Goal: Task Accomplishment & Management: Use online tool/utility

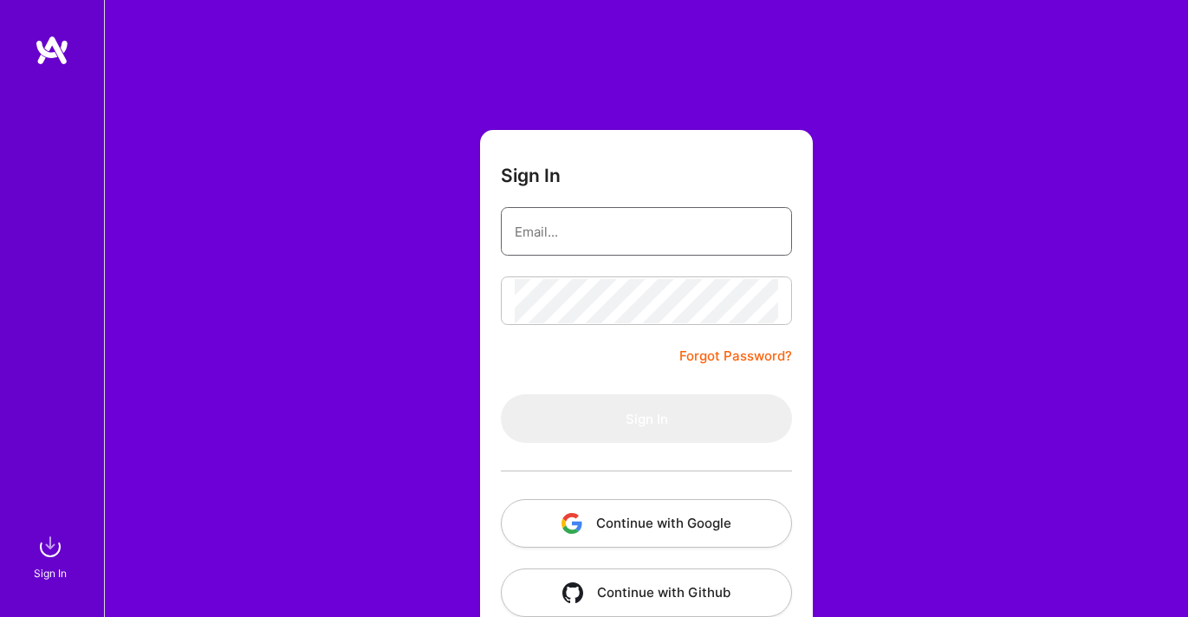
type input "[EMAIL_ADDRESS][DOMAIN_NAME]"
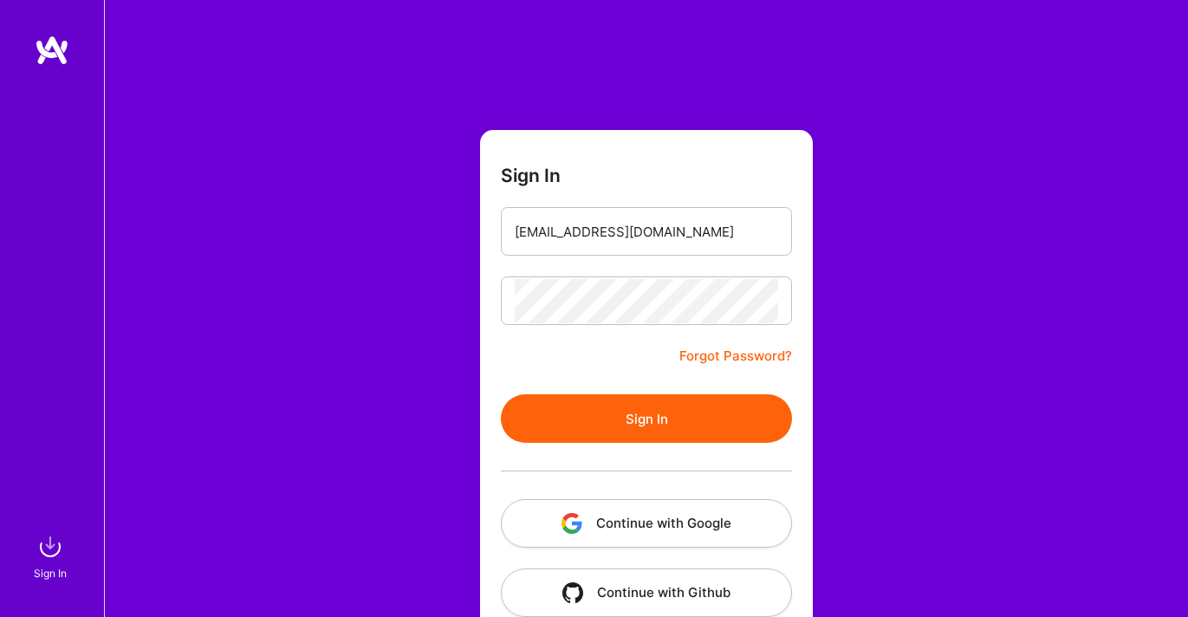
click at [632, 409] on button "Sign In" at bounding box center [646, 418] width 291 height 49
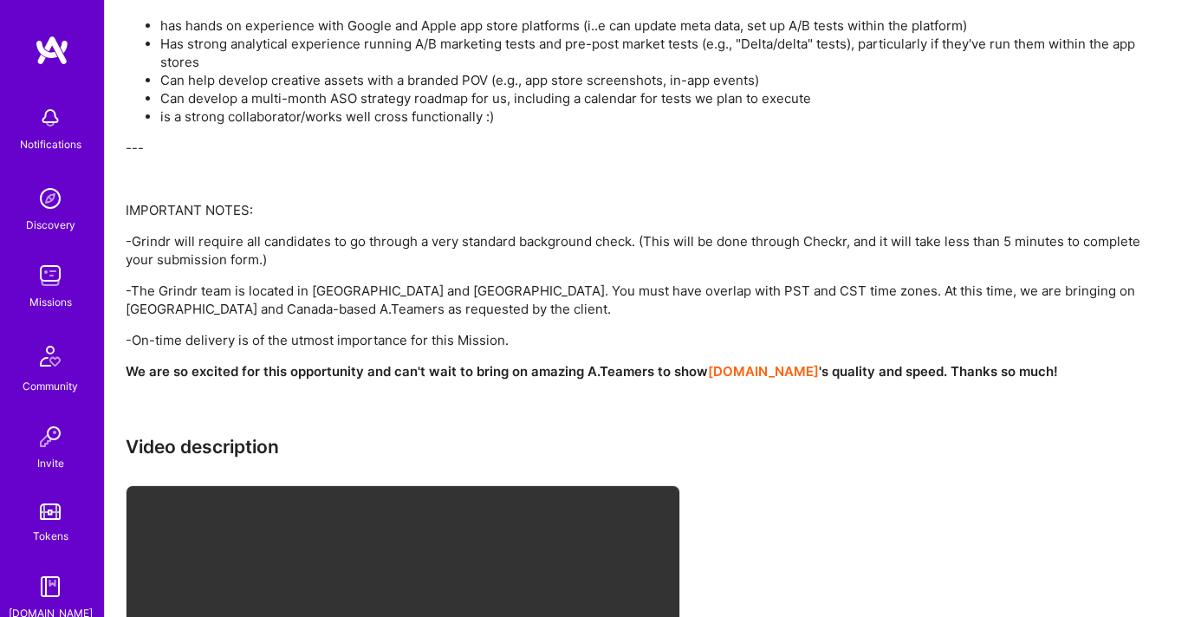
scroll to position [1426, 0]
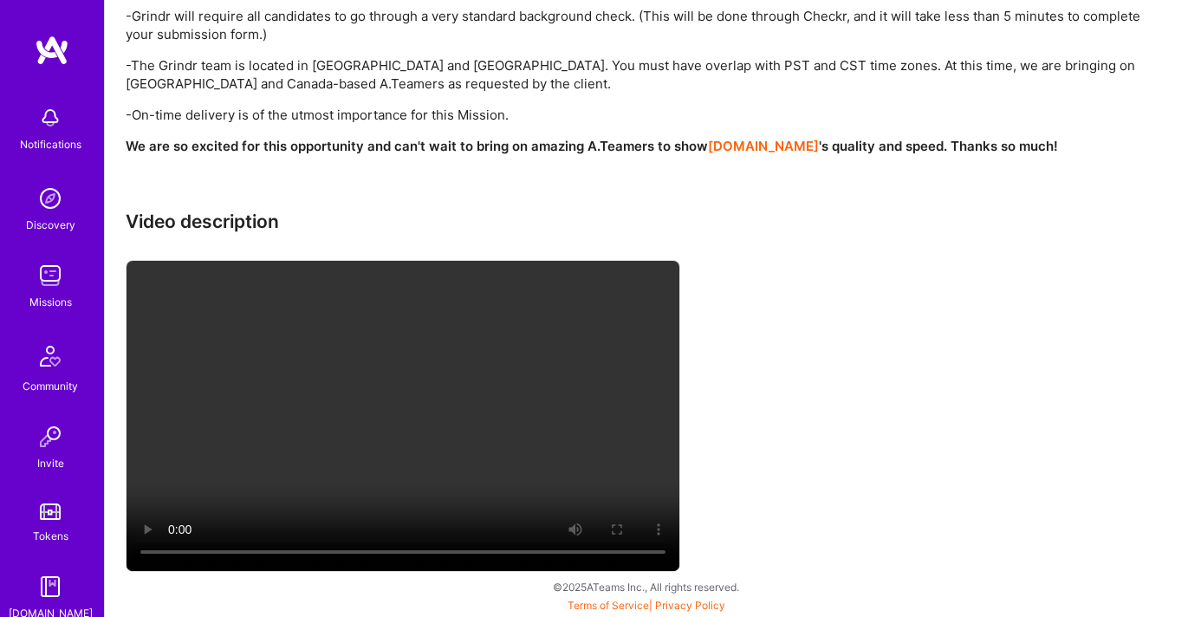
click at [39, 267] on img at bounding box center [50, 275] width 35 height 35
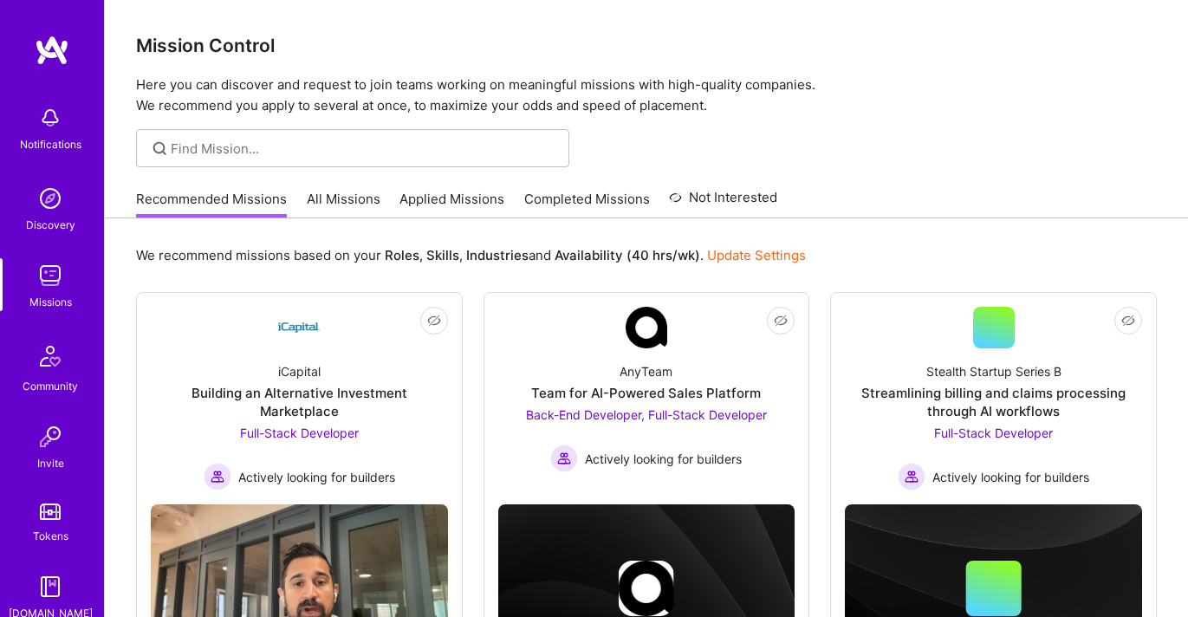
click at [351, 198] on link "All Missions" at bounding box center [344, 204] width 74 height 29
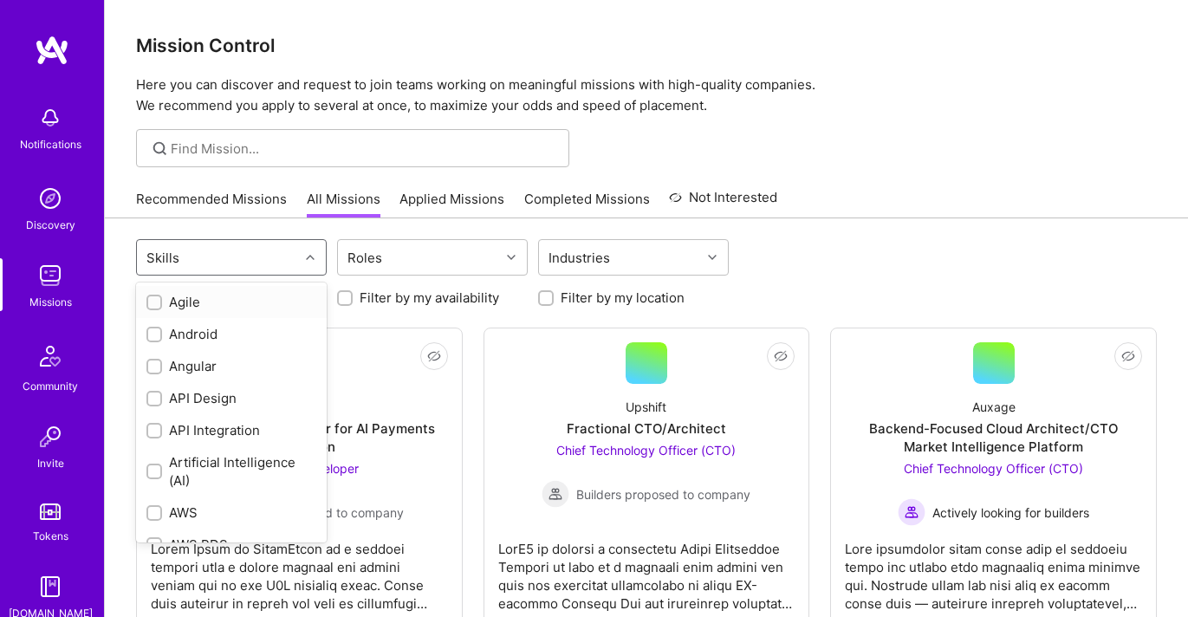
click at [295, 260] on div "Skills" at bounding box center [218, 257] width 162 height 35
click at [257, 328] on div "Android" at bounding box center [231, 334] width 170 height 18
checkbox input "true"
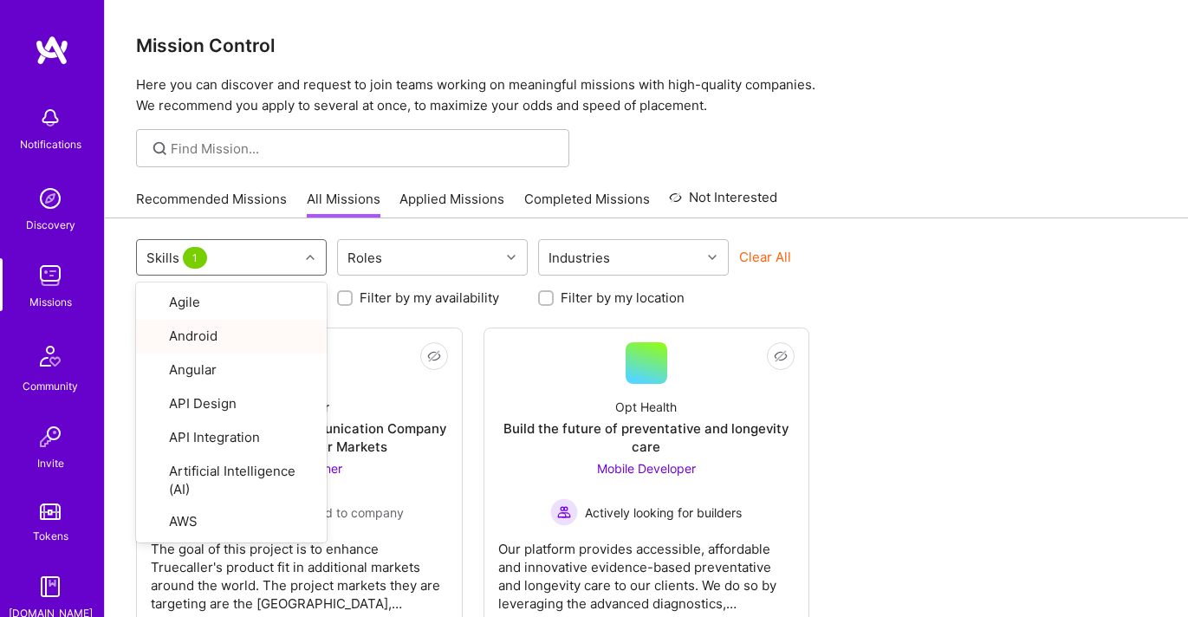
click at [916, 373] on div "Not Interested True Caller Product Manager for Communication Company Expanding …" at bounding box center [646, 479] width 1021 height 303
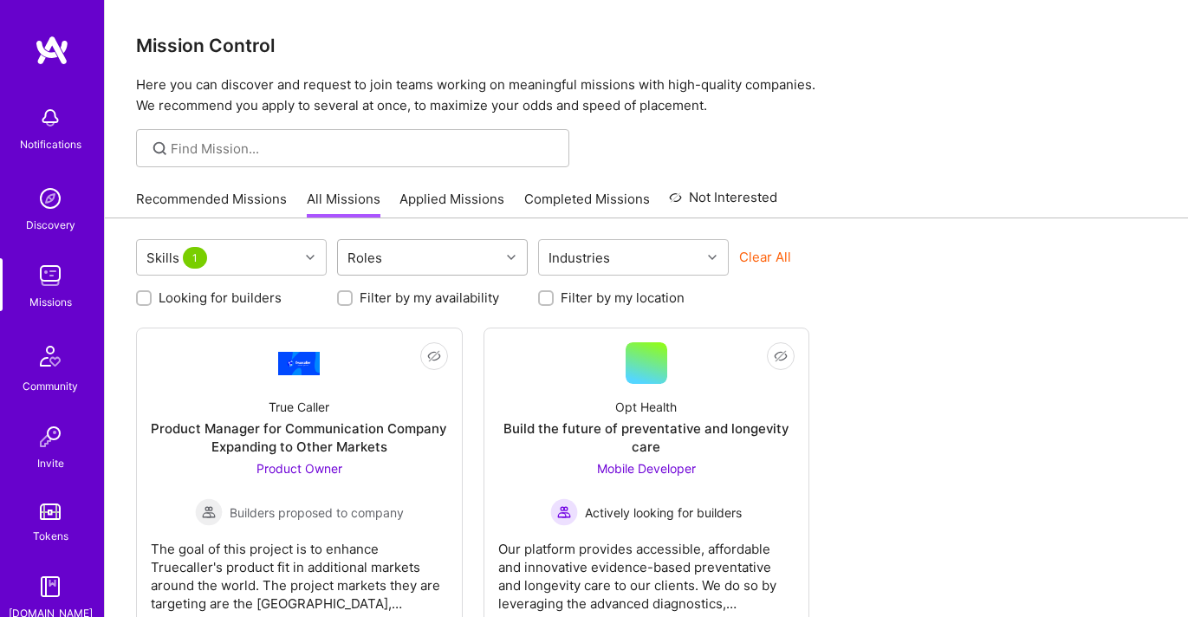
click at [432, 270] on div "Roles" at bounding box center [419, 257] width 162 height 35
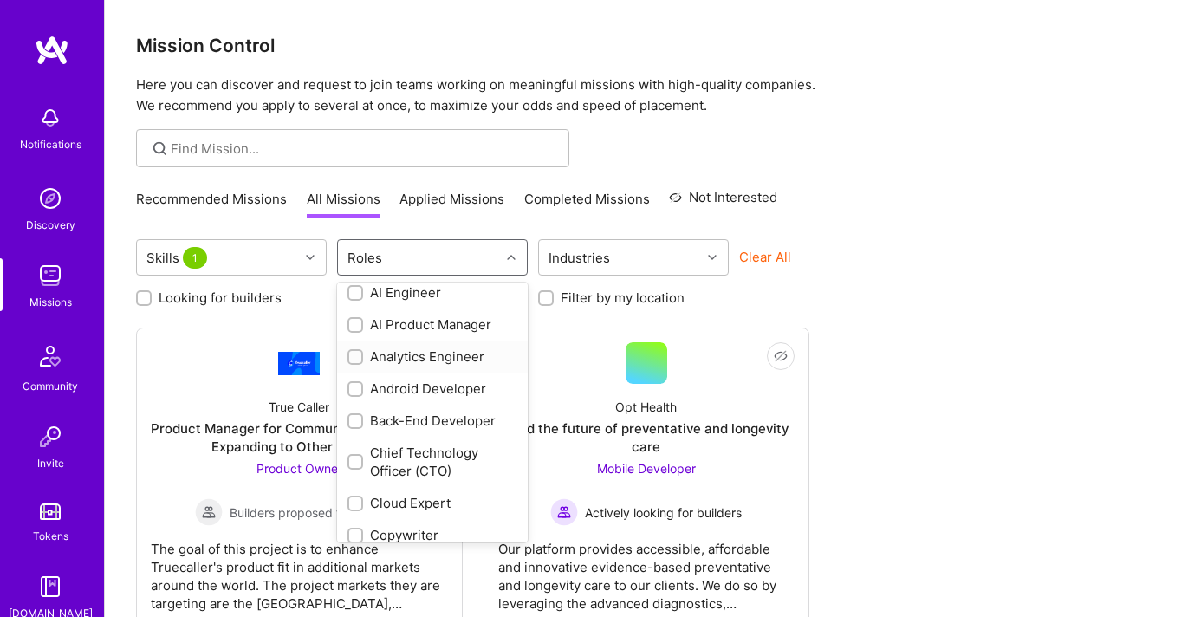
scroll to position [46, 0]
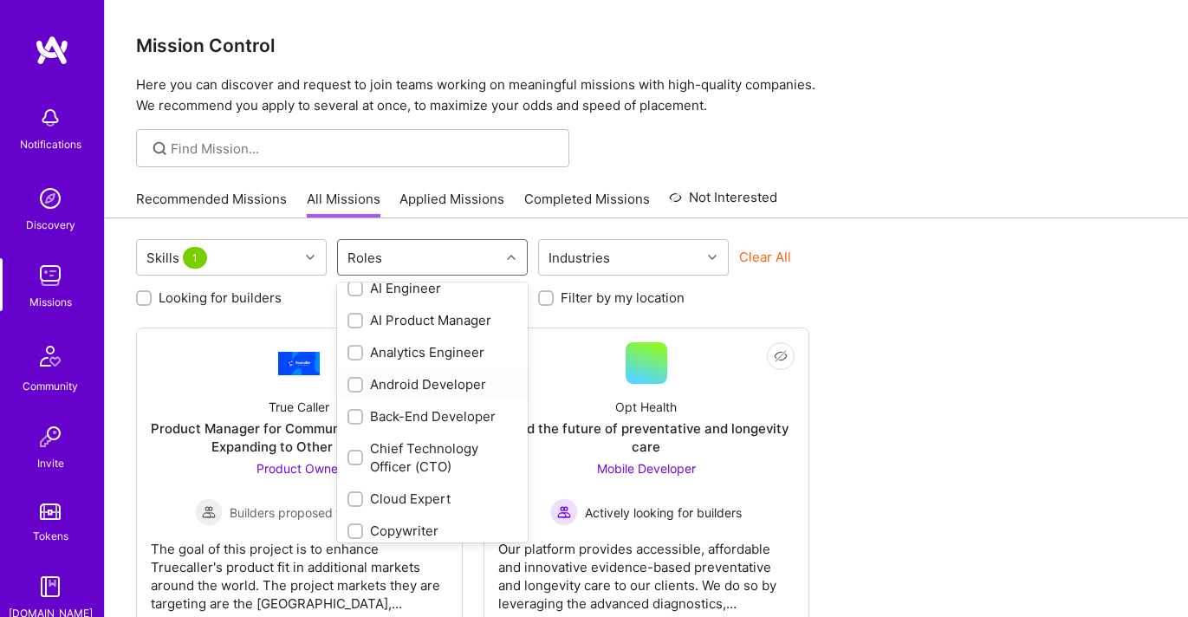
click at [432, 380] on div "Android Developer" at bounding box center [432, 384] width 170 height 18
checkbox input "true"
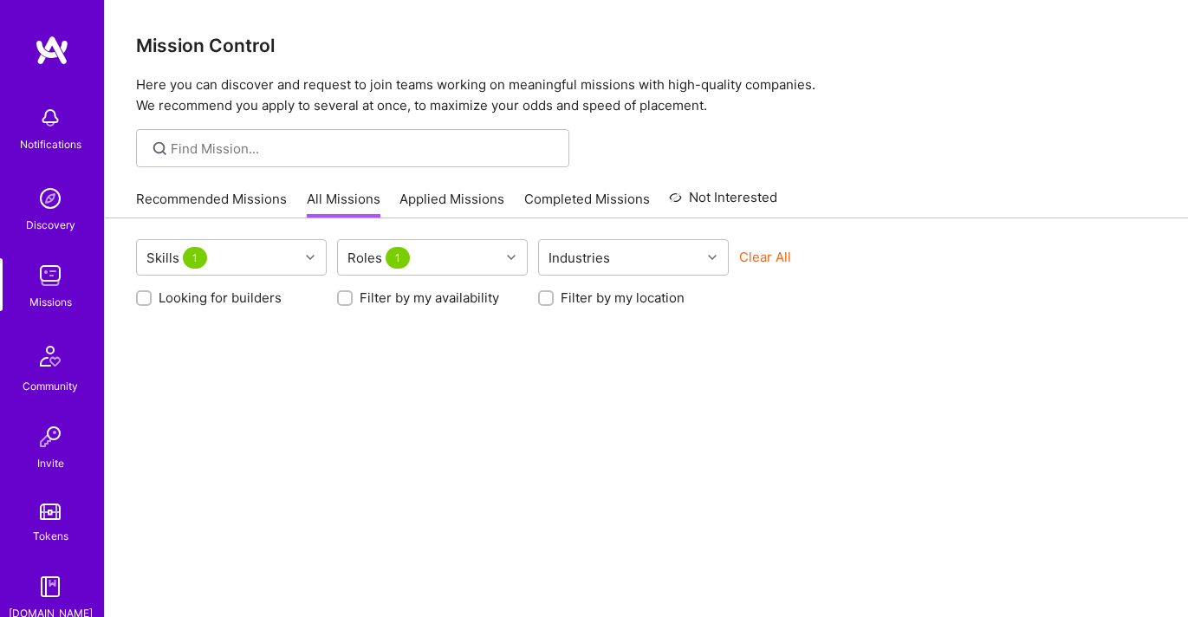
click at [621, 402] on div "Skills 1 Roles 1 Industries Clear All Looking for builders Filter by my availab…" at bounding box center [646, 465] width 1083 height 494
click at [248, 256] on div "Skills 1" at bounding box center [218, 257] width 162 height 35
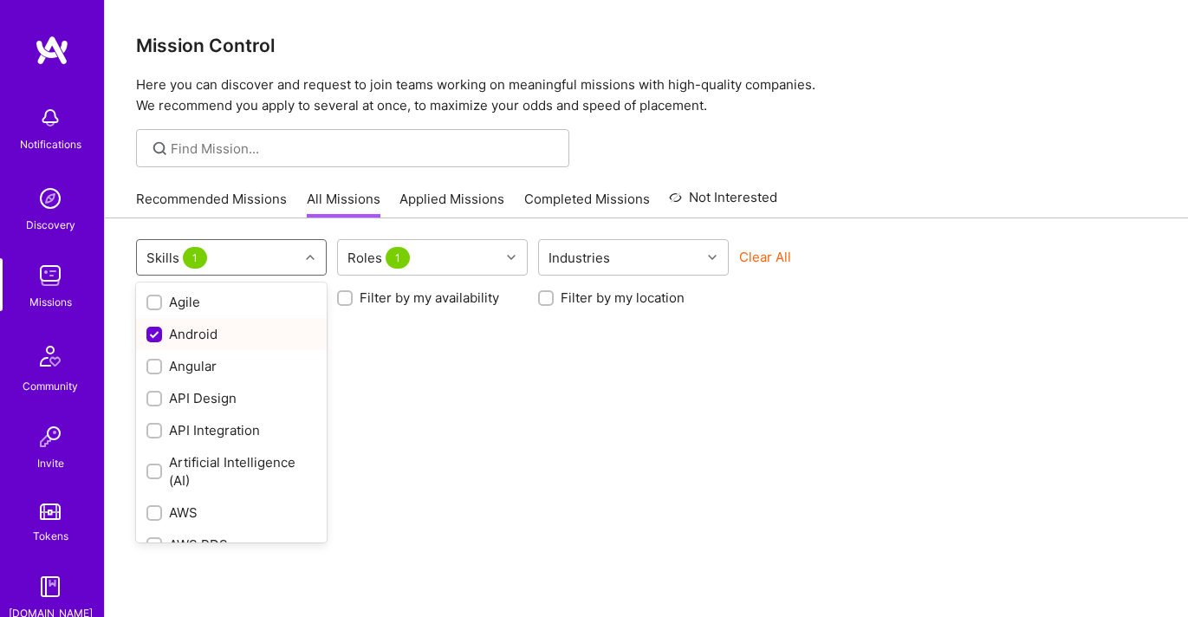
click at [238, 331] on div "Android" at bounding box center [231, 334] width 170 height 18
checkbox input "false"
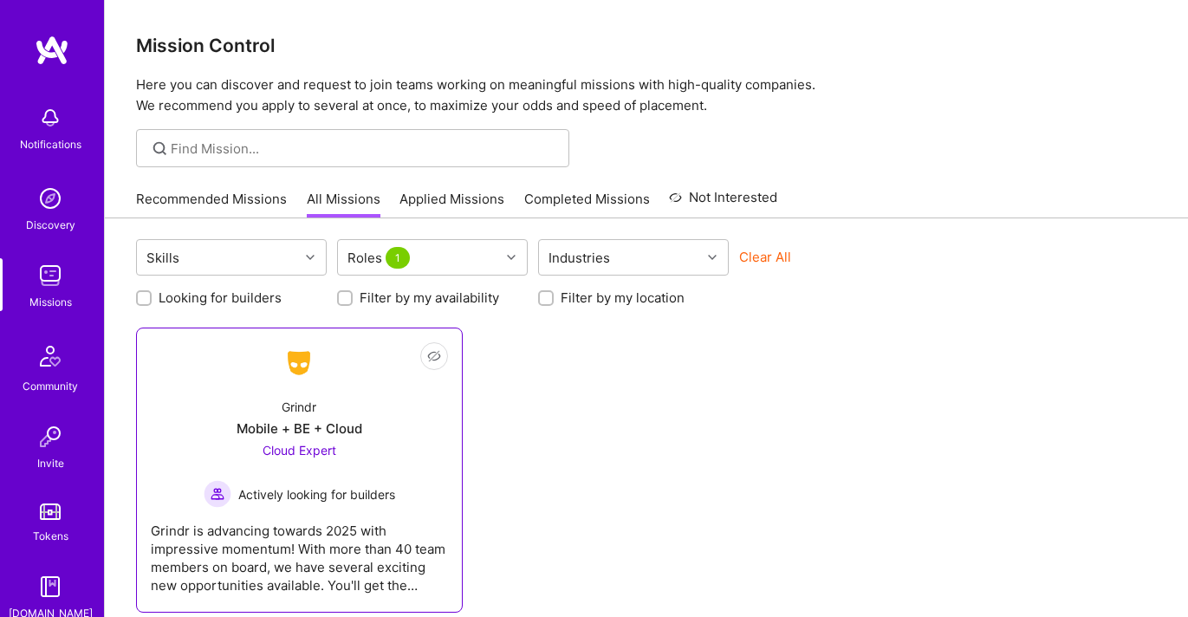
click at [461, 470] on div "Not Interested Grindr Mobile + BE + Cloud Cloud Expert Actively looking for bui…" at bounding box center [299, 470] width 327 height 285
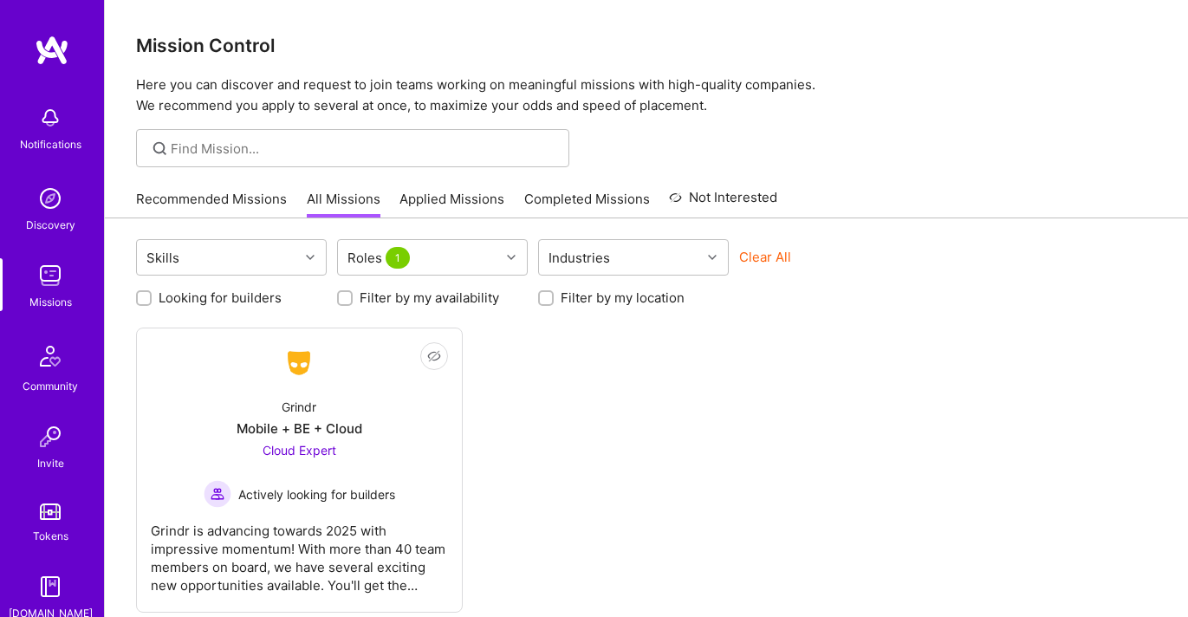
click at [549, 526] on div "Not Interested Grindr Mobile + BE + Cloud Cloud Expert Actively looking for bui…" at bounding box center [646, 470] width 1021 height 285
click at [477, 266] on div "Roles 1" at bounding box center [419, 257] width 162 height 35
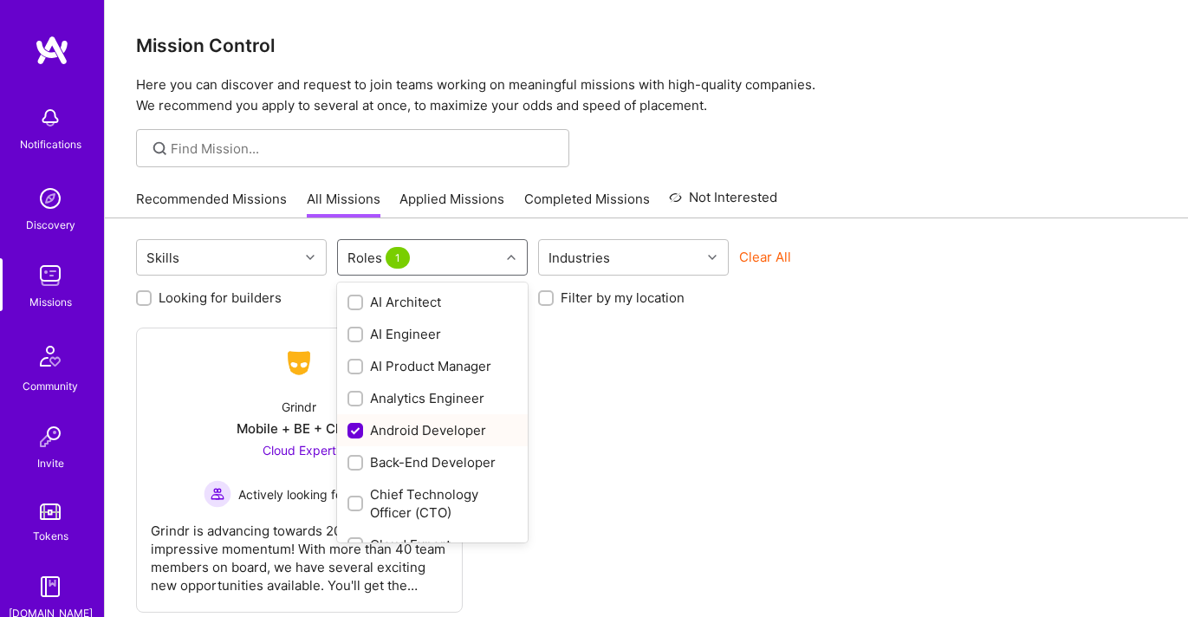
click at [461, 431] on div "Android Developer" at bounding box center [432, 430] width 170 height 18
checkbox input "false"
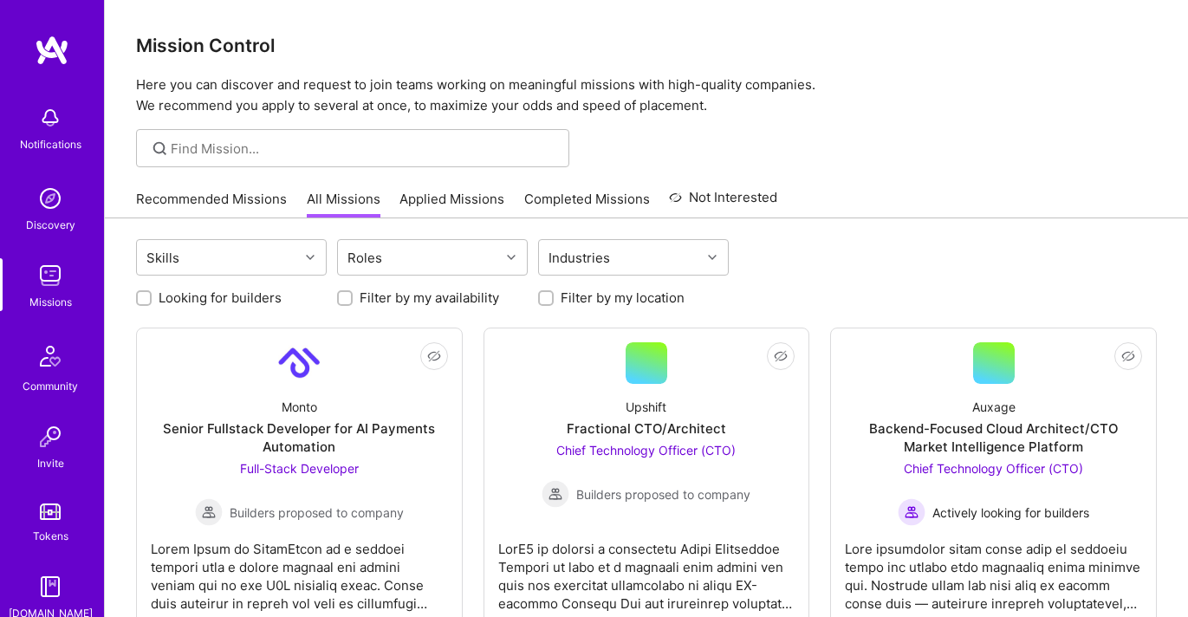
click at [422, 209] on link "Applied Missions" at bounding box center [451, 204] width 105 height 29
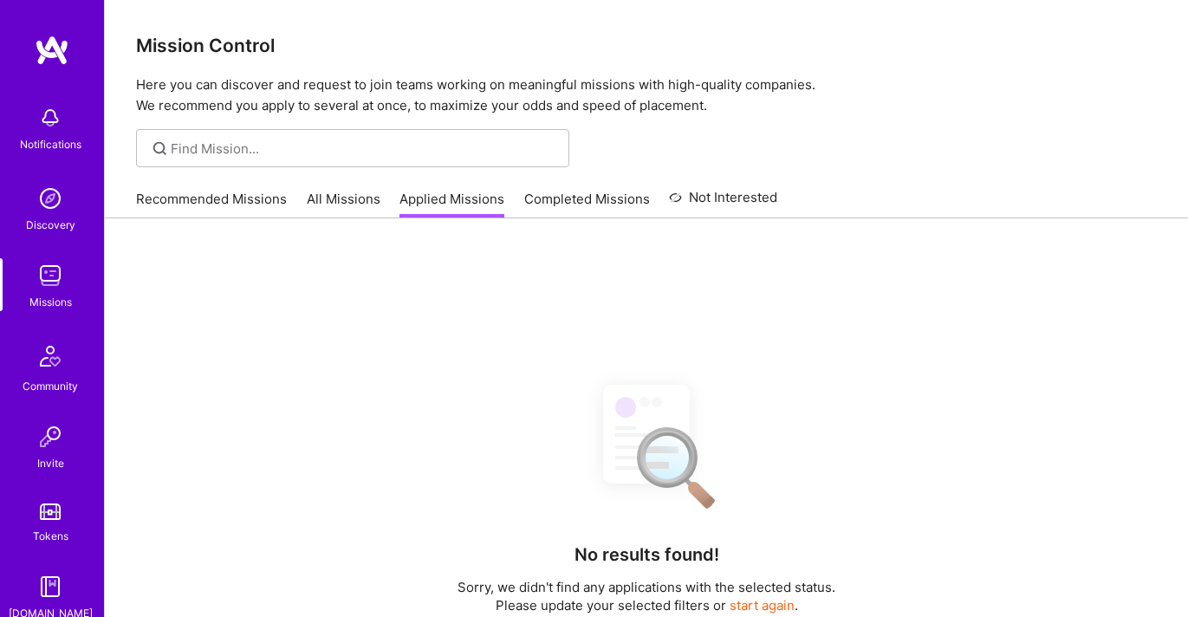
click at [542, 196] on link "Completed Missions" at bounding box center [587, 204] width 126 height 29
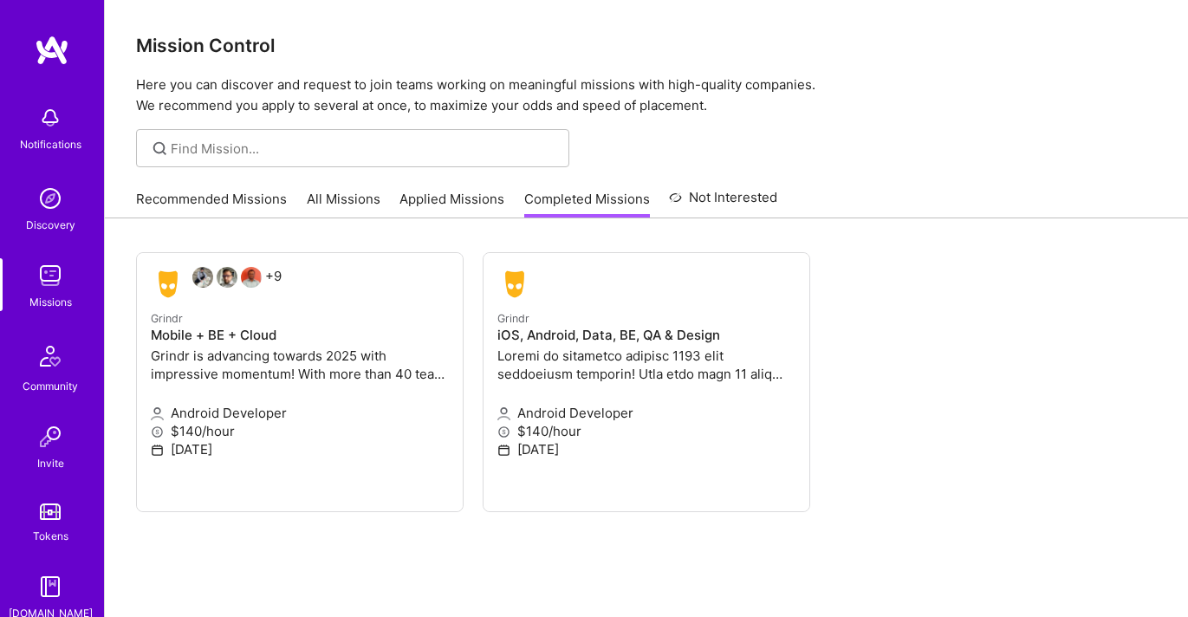
click at [486, 197] on link "Applied Missions" at bounding box center [451, 204] width 105 height 29
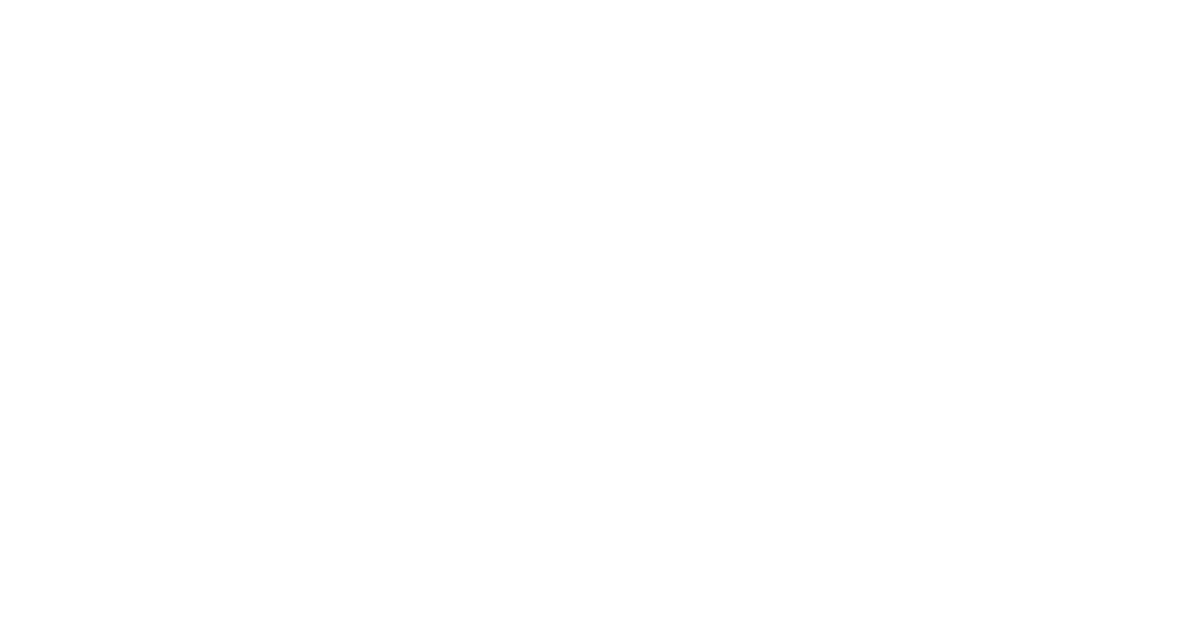
click at [0, 0] on link "All Missions" at bounding box center [0, 0] width 0 height 0
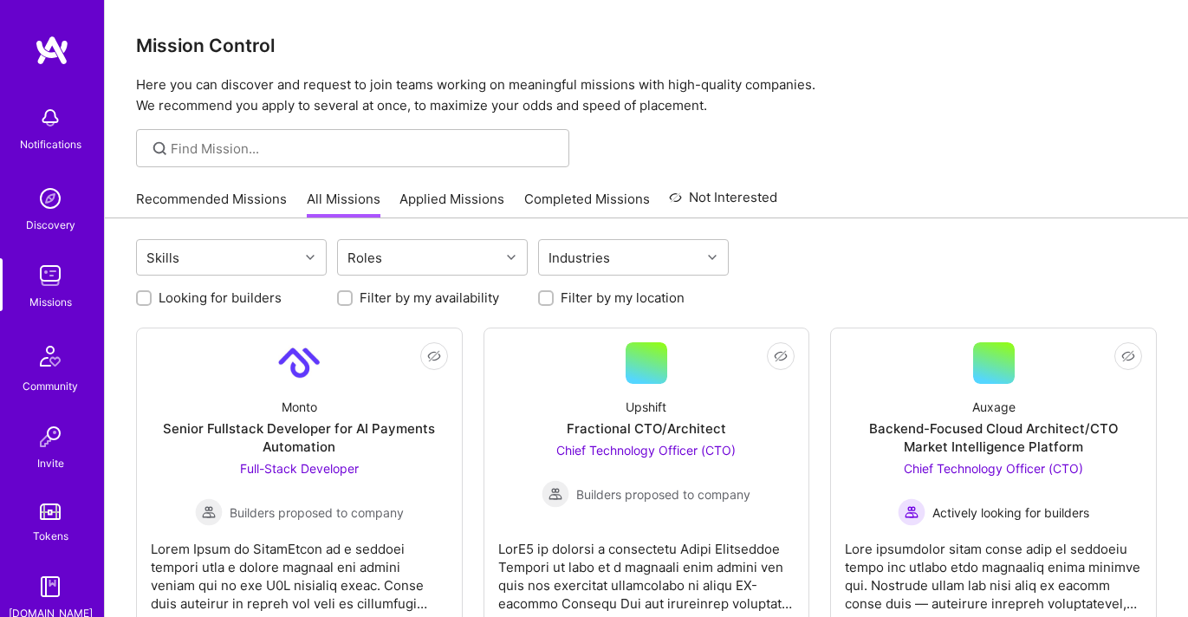
click at [265, 201] on link "Recommended Missions" at bounding box center [211, 204] width 151 height 29
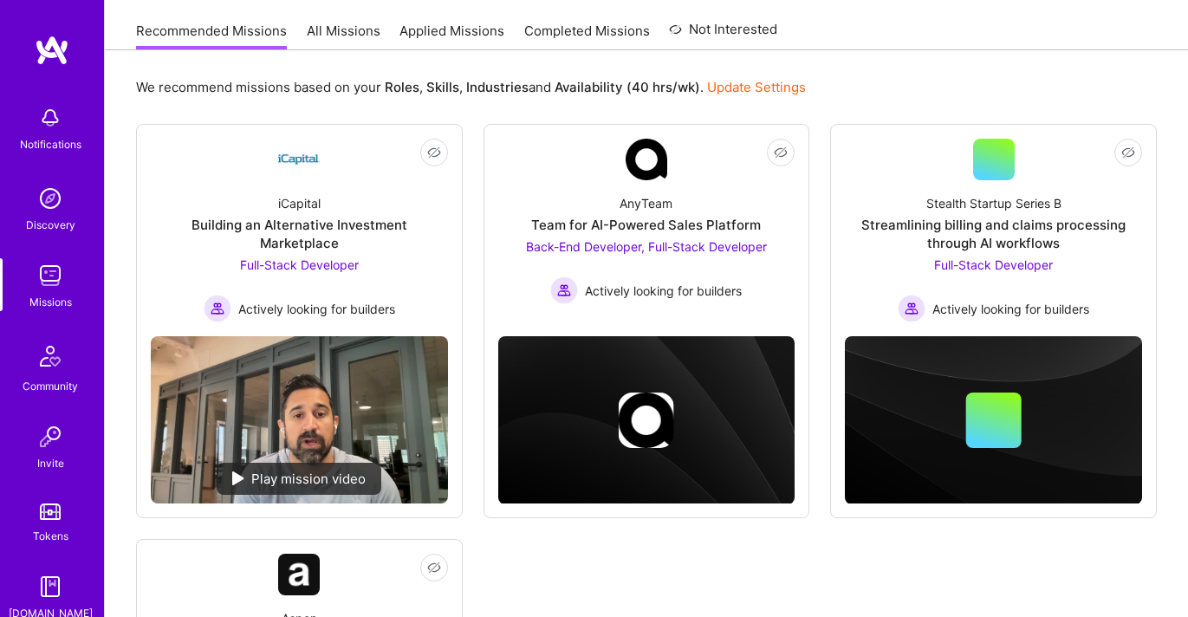
scroll to position [140, 0]
